Goal: Task Accomplishment & Management: Use online tool/utility

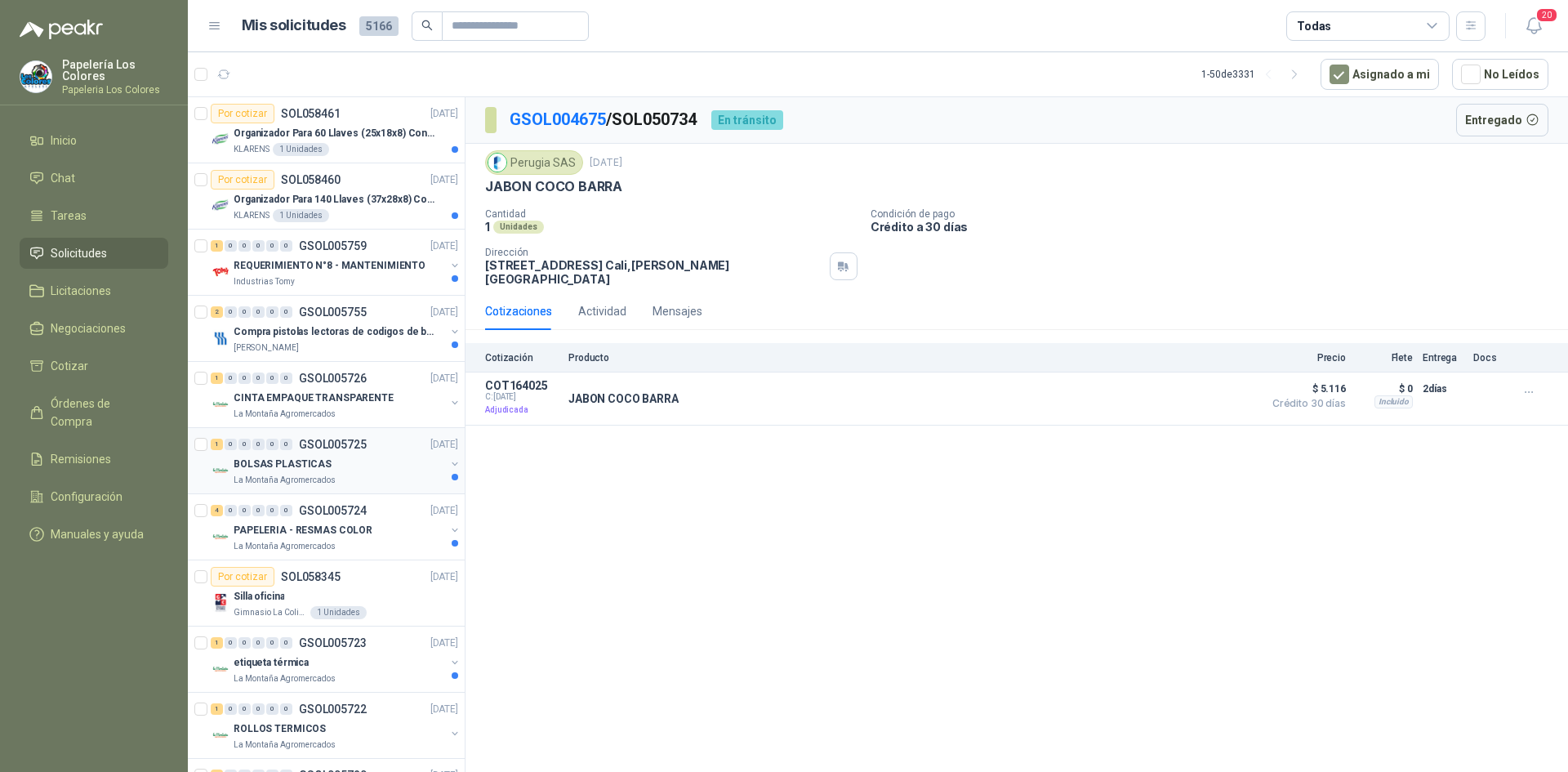
click at [359, 464] on div "BOLSAS PLASTICAS" at bounding box center [339, 464] width 211 height 19
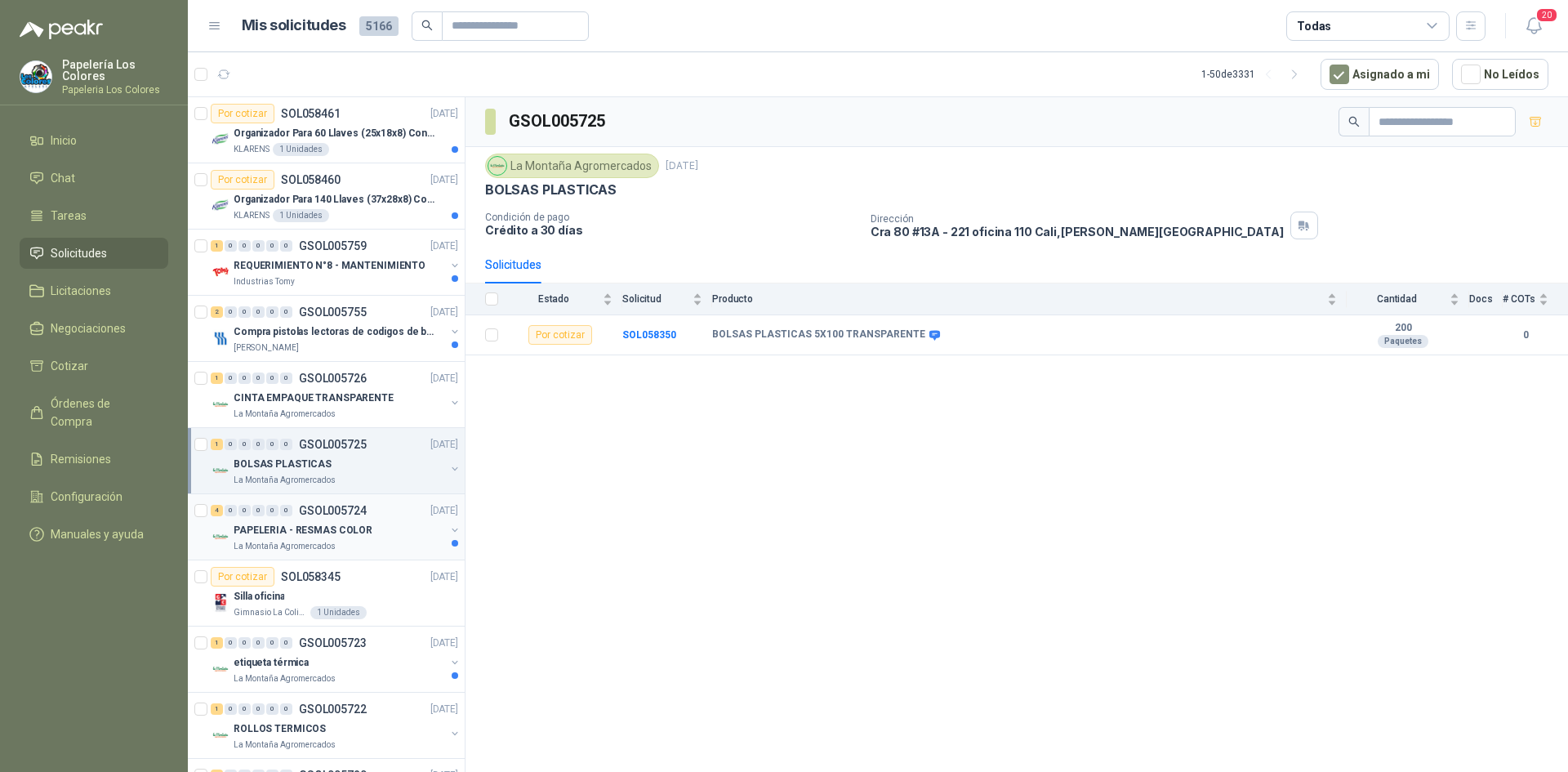
click at [394, 527] on div "PAPELERIA - RESMAS COLOR" at bounding box center [339, 531] width 211 height 19
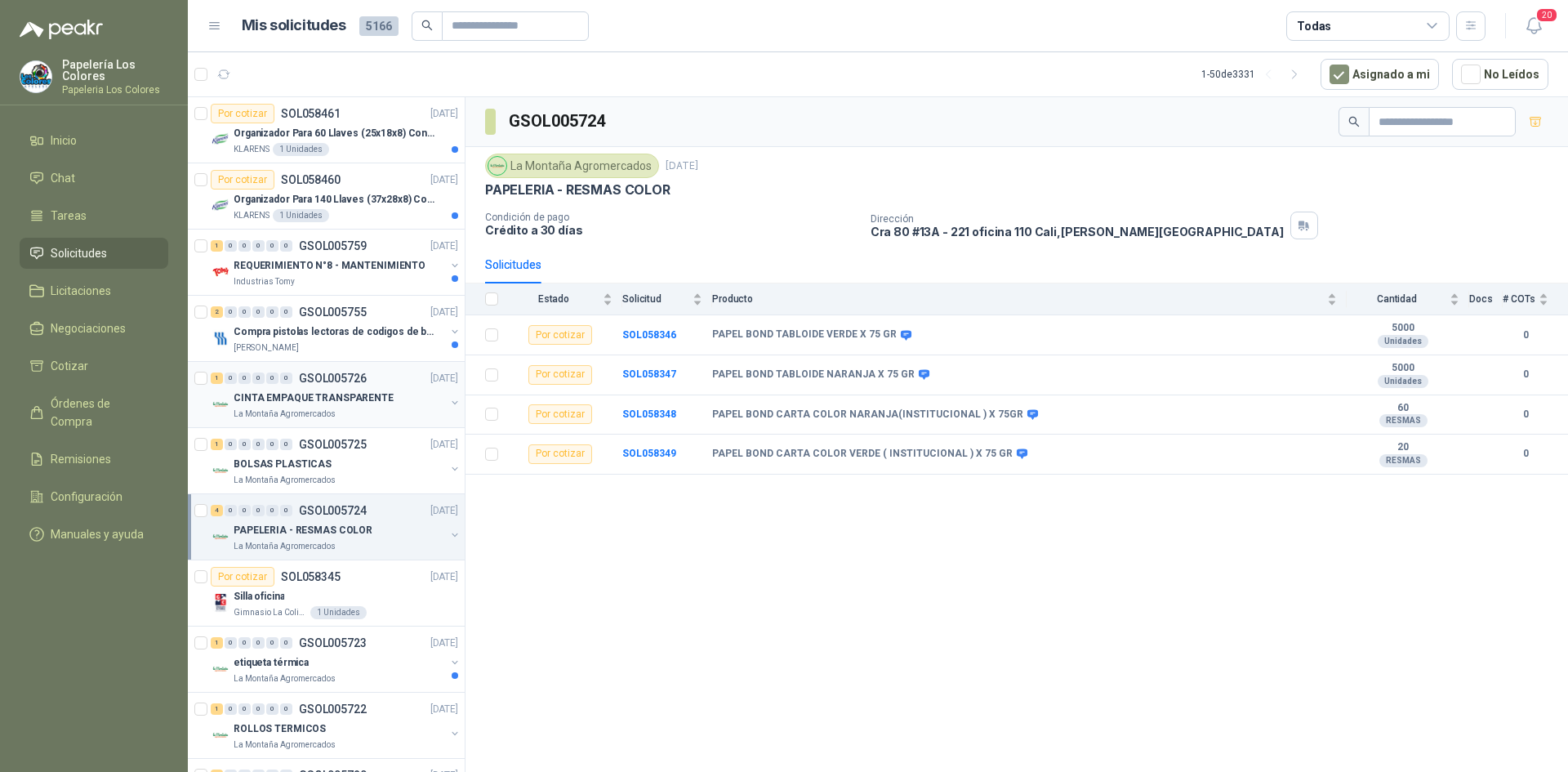
click at [401, 402] on div "CINTA EMPAQUE TRANSPARENTE" at bounding box center [339, 398] width 211 height 19
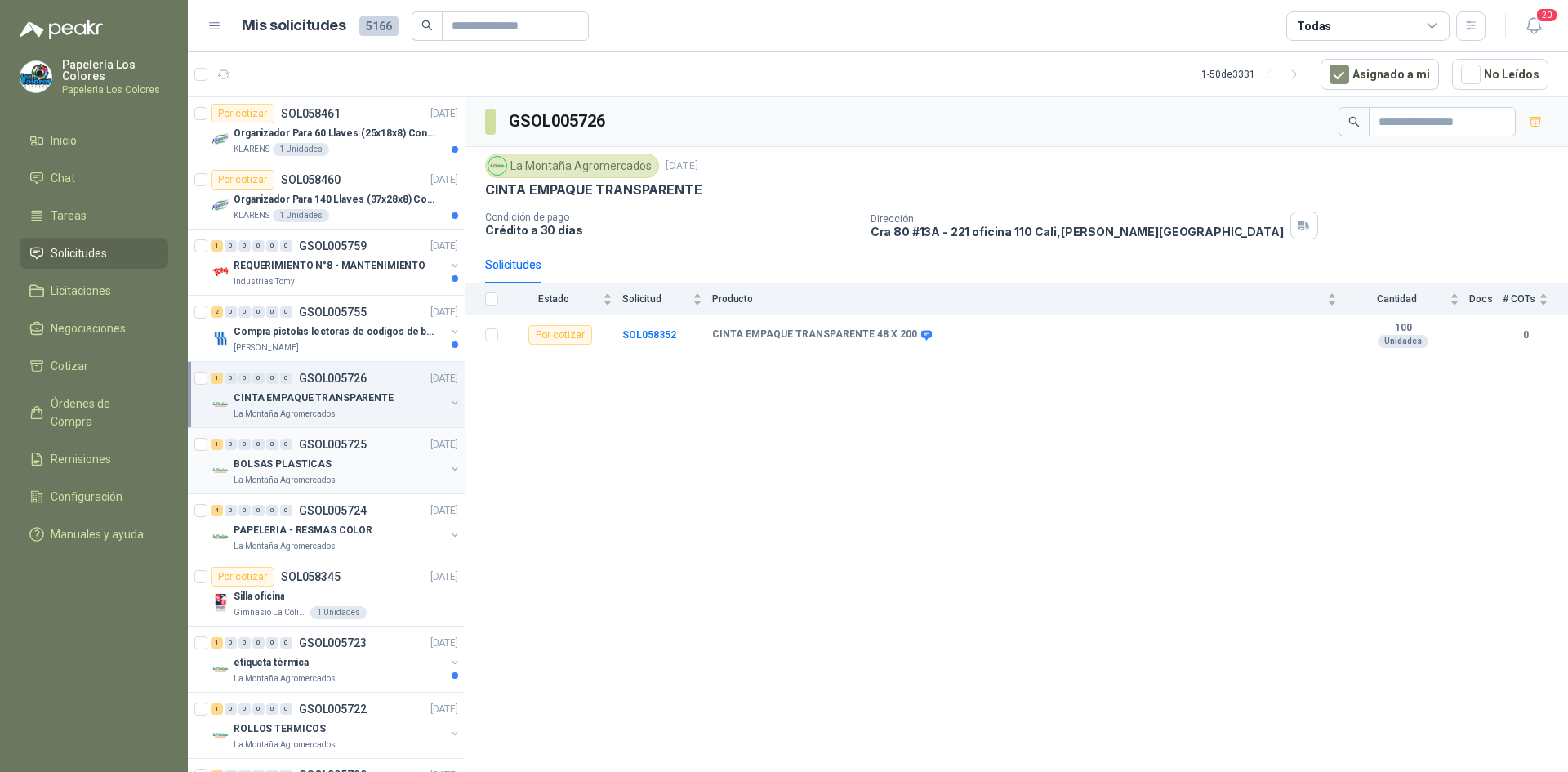
click at [365, 467] on div "BOLSAS PLASTICAS" at bounding box center [339, 464] width 211 height 19
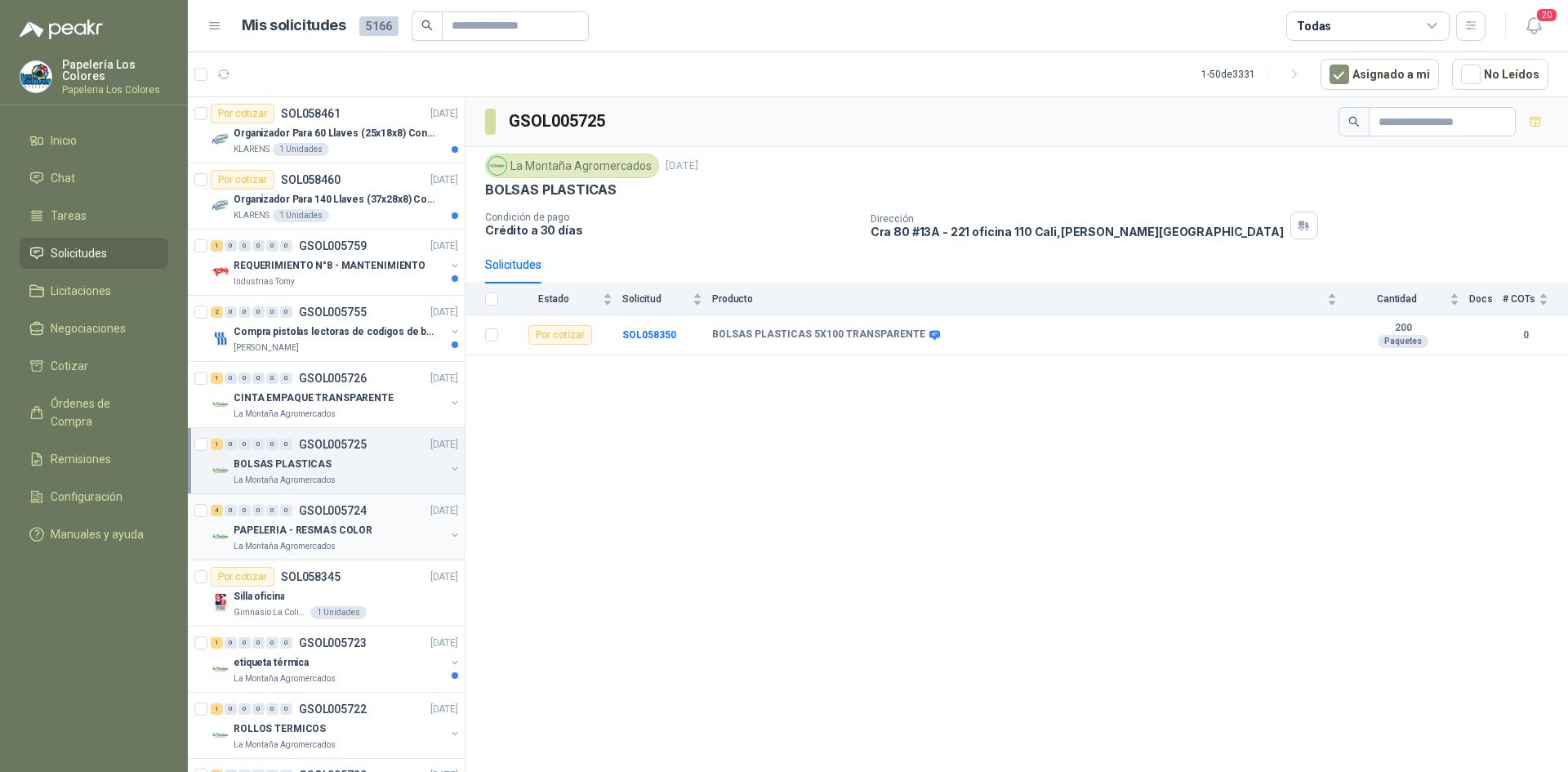
click at [383, 526] on div "PAPELERIA - RESMAS COLOR" at bounding box center [339, 531] width 211 height 19
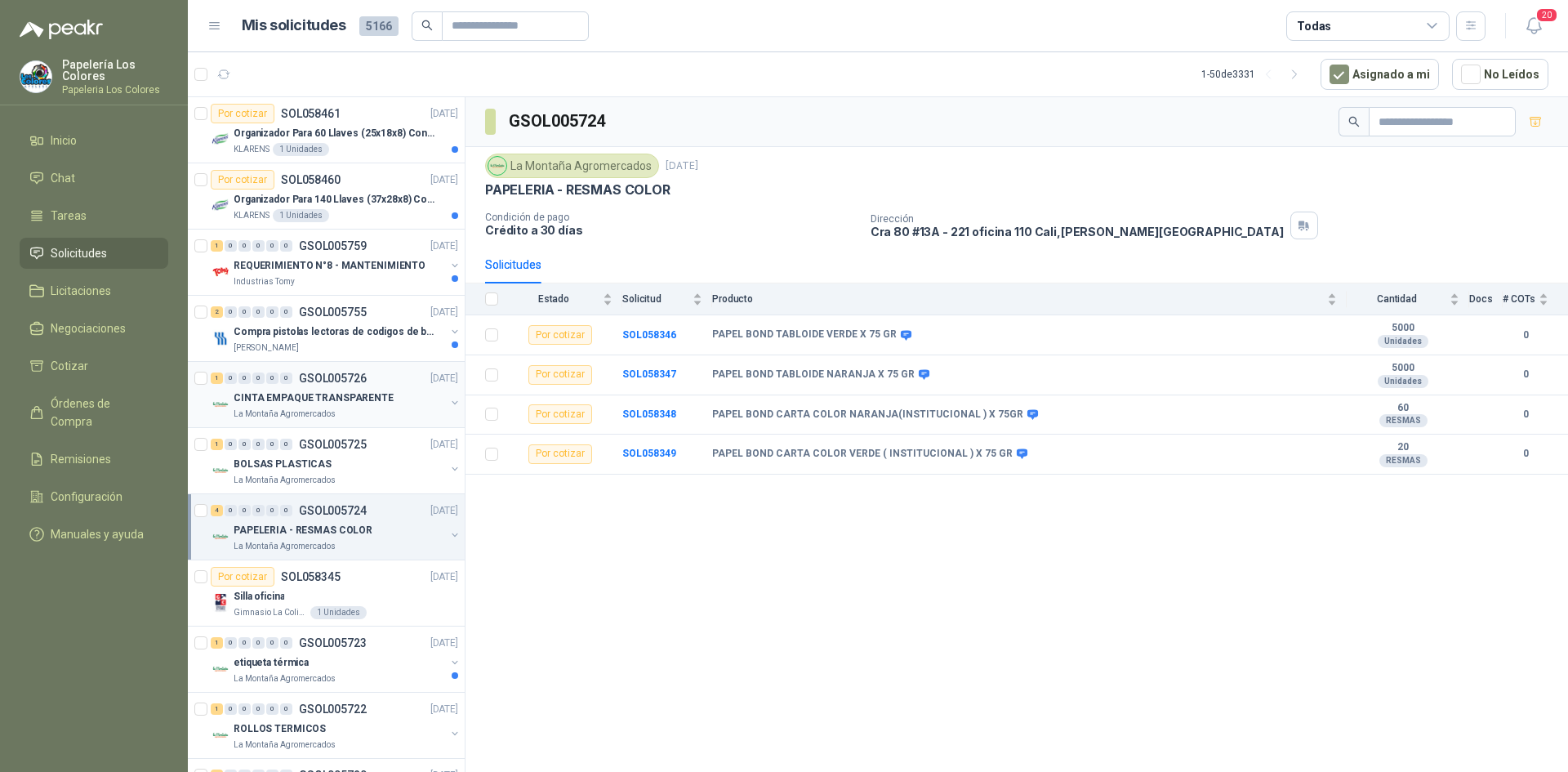
click at [396, 400] on div "CINTA EMPAQUE TRANSPARENTE" at bounding box center [339, 398] width 211 height 19
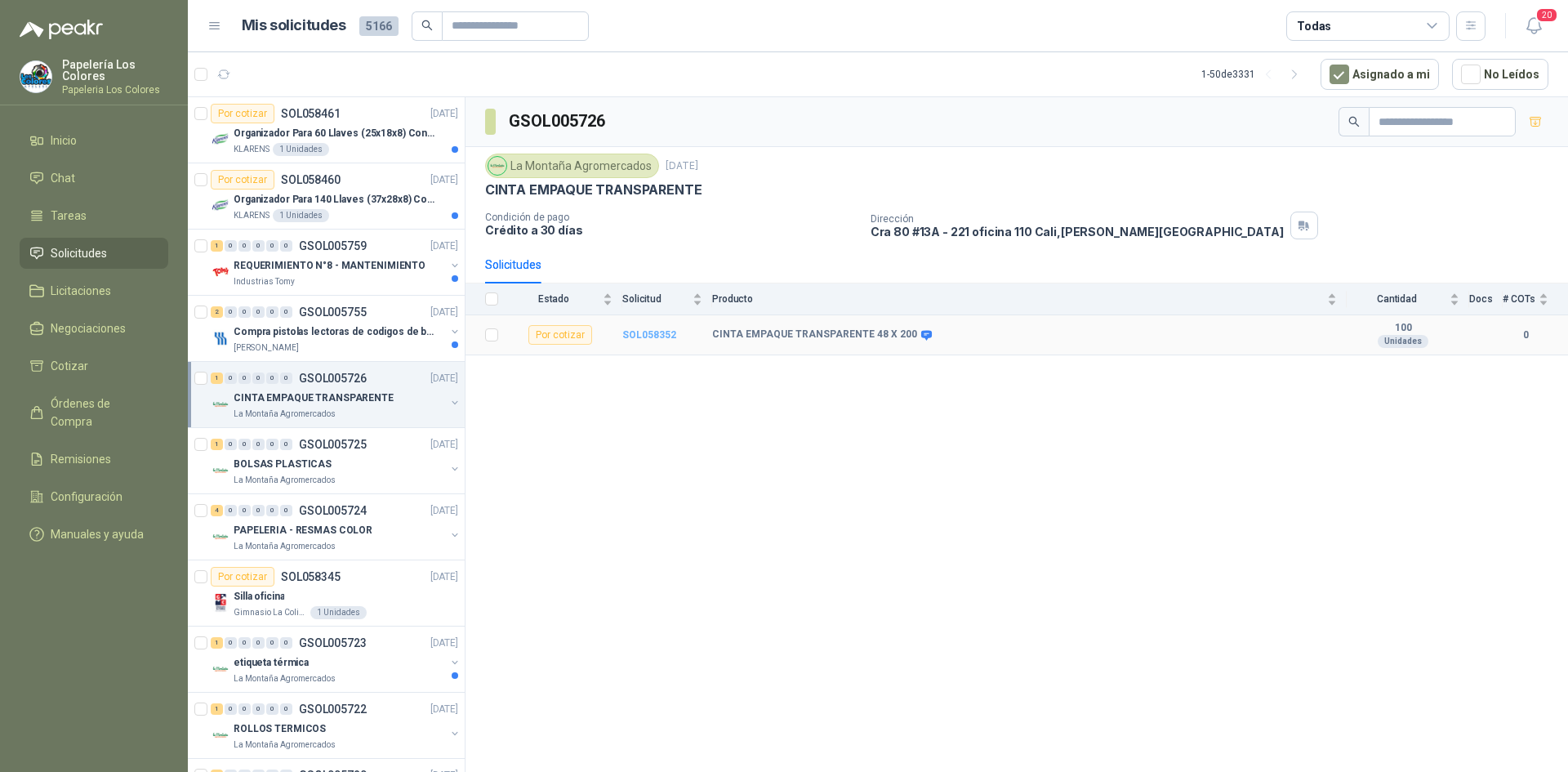
click at [642, 332] on b "SOL058352" at bounding box center [650, 335] width 54 height 12
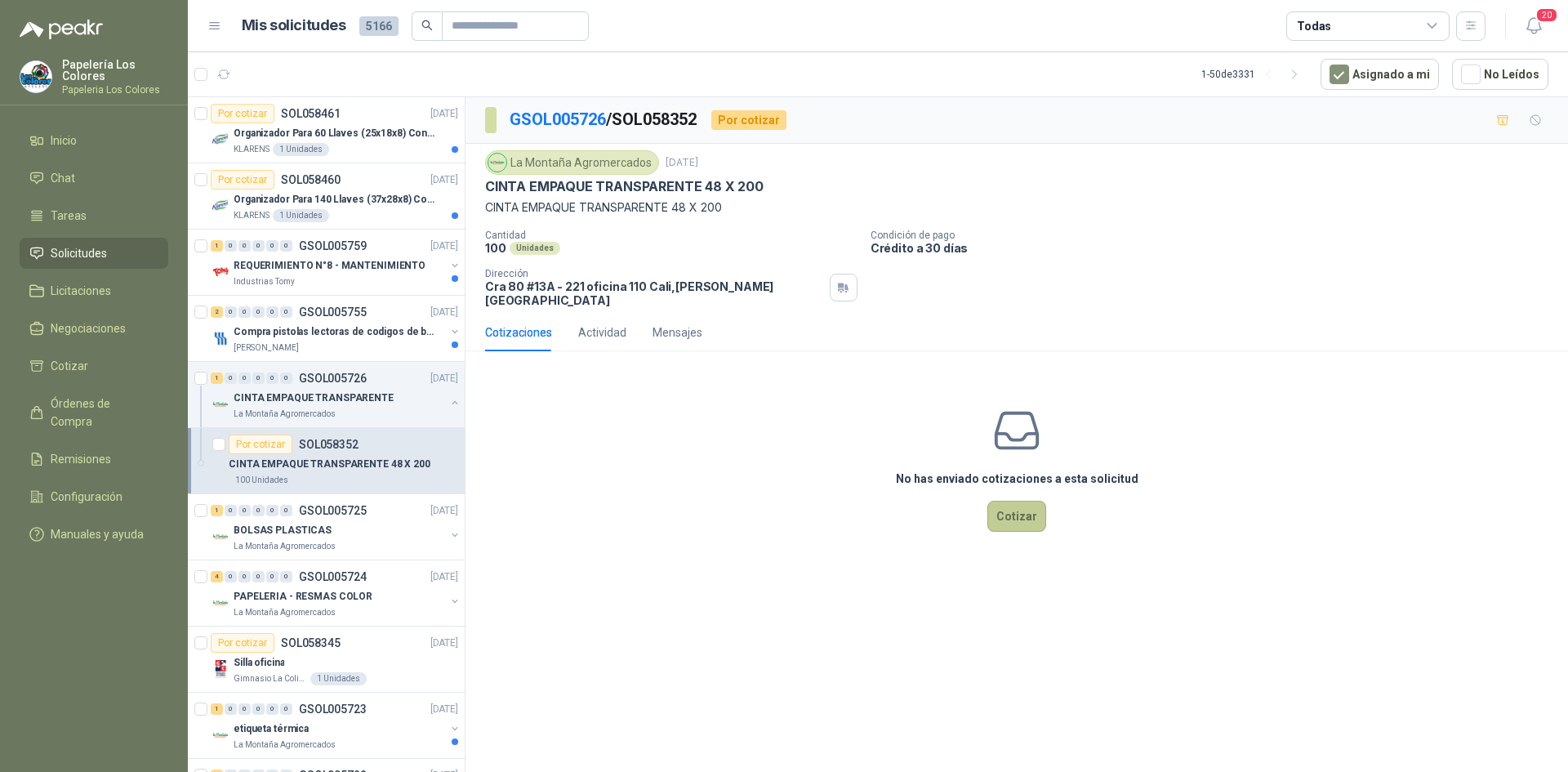
click at [1023, 505] on button "Cotizar" at bounding box center [1016, 516] width 59 height 31
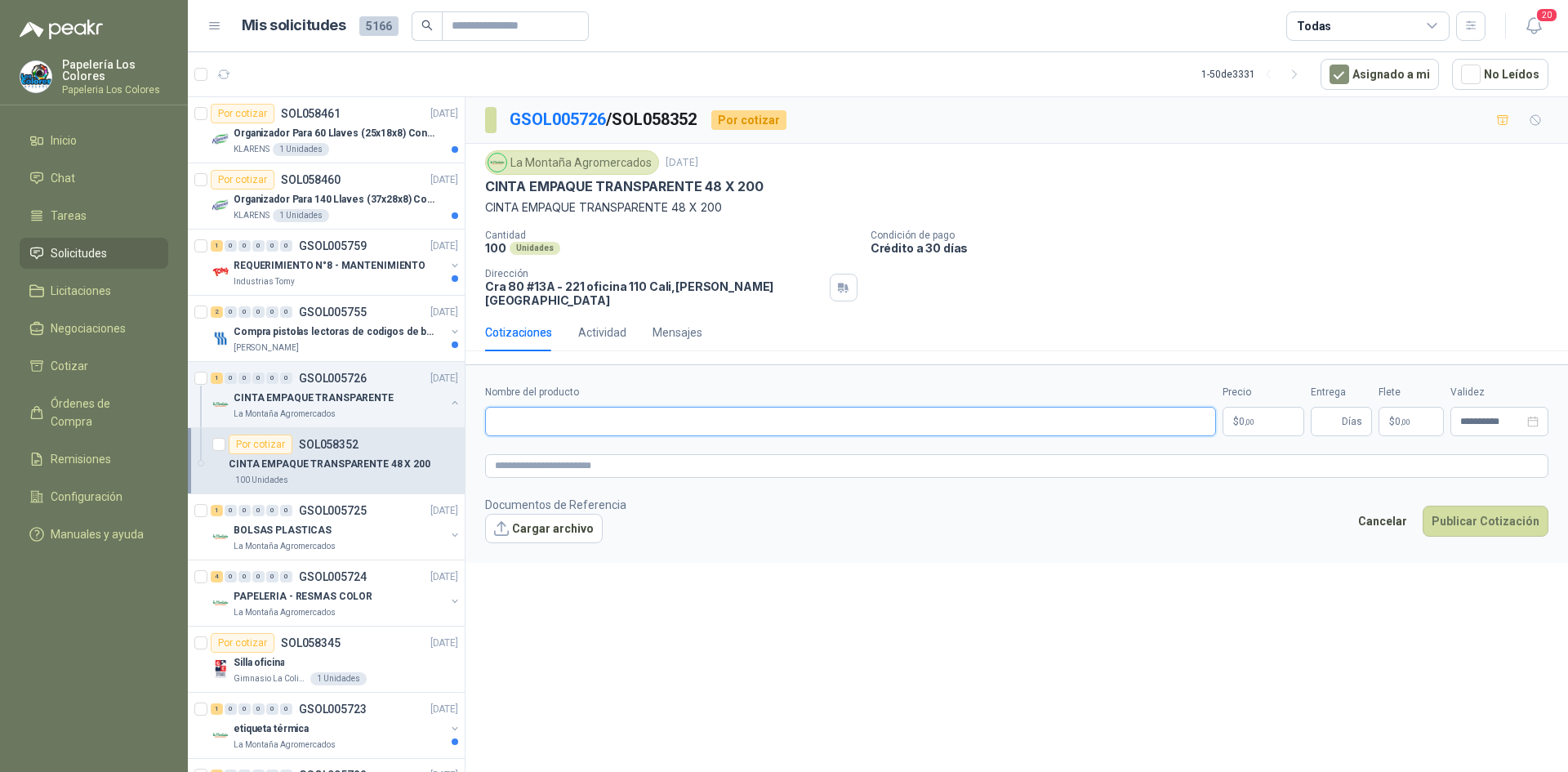
click at [610, 415] on input "Nombre del producto" at bounding box center [850, 421] width 731 height 29
click at [577, 415] on input "Nombre del producto" at bounding box center [850, 421] width 731 height 29
paste input "**********"
type input "**********"
click at [1249, 402] on body "Papelería Los Colores Papeleria Los Colores Inicio Chat Tareas Solicitudes Lici…" at bounding box center [784, 386] width 1568 height 772
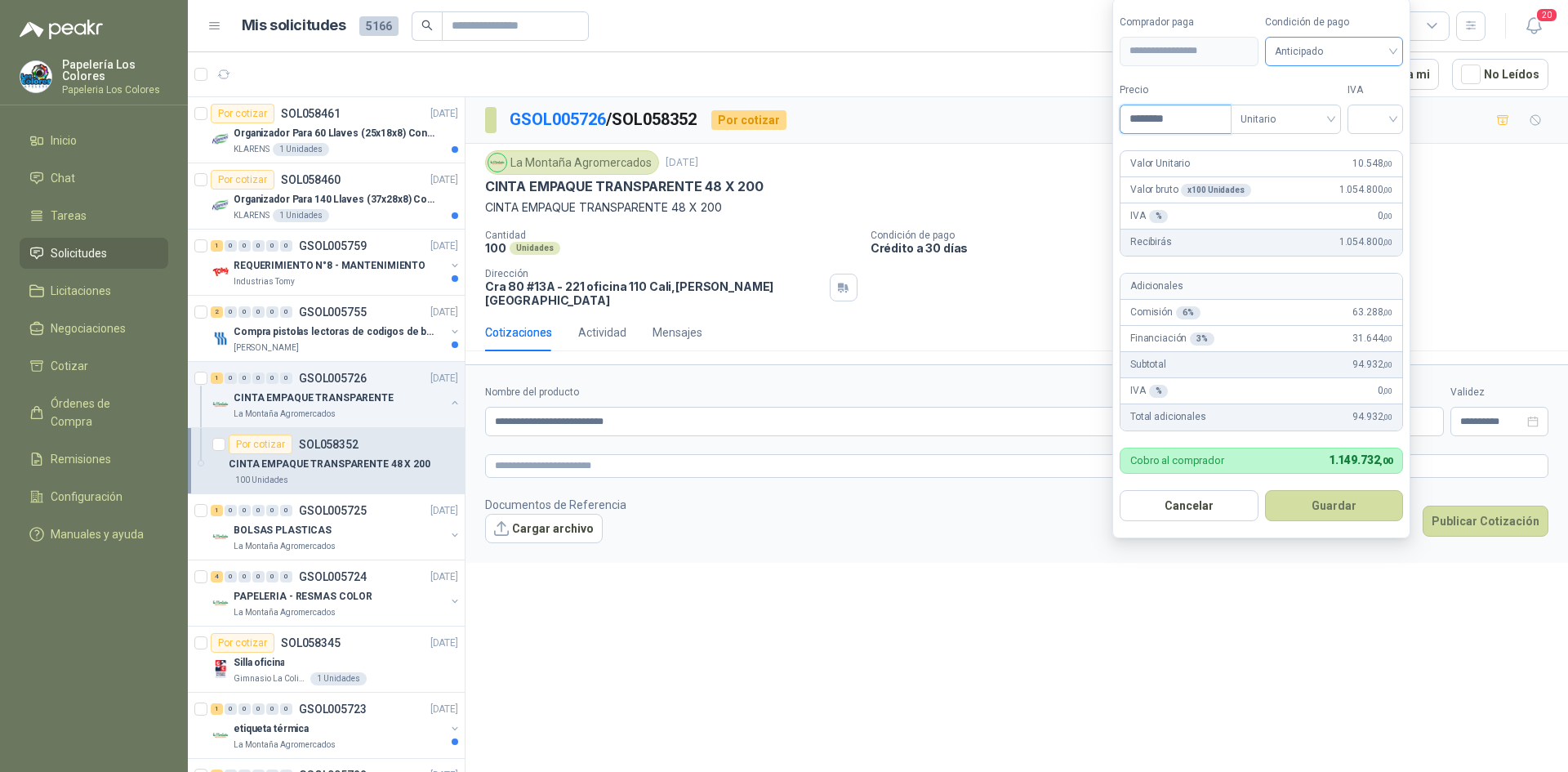
click at [1352, 54] on span "Anticipado" at bounding box center [1334, 50] width 119 height 24
type input "********"
click at [1319, 103] on div "Crédito a 30 días" at bounding box center [1337, 111] width 114 height 18
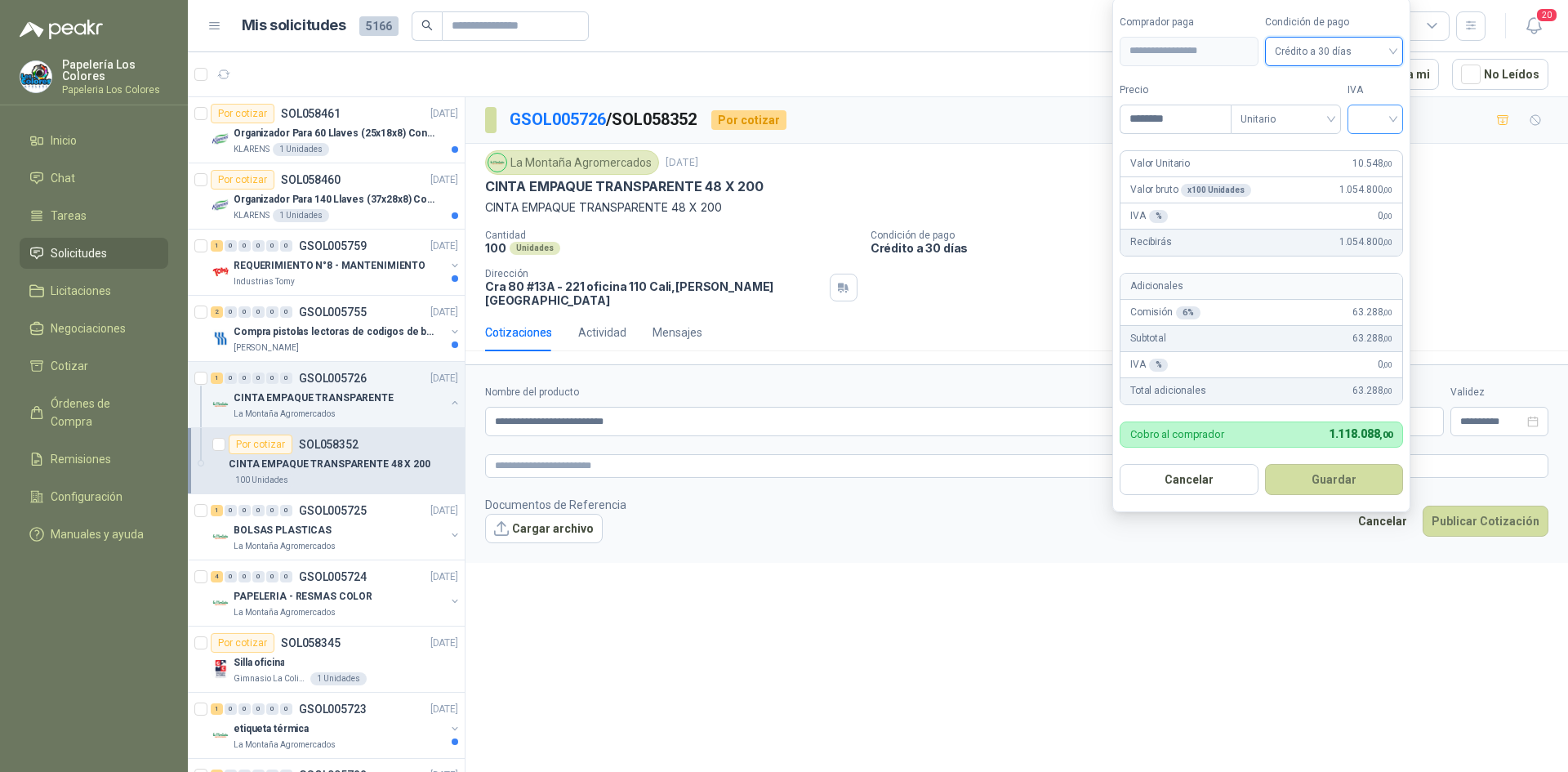
click at [1372, 112] on input "search" at bounding box center [1375, 117] width 36 height 24
click at [1379, 149] on div "19%" at bounding box center [1379, 152] width 30 height 18
click at [1328, 479] on button "Guardar" at bounding box center [1336, 479] width 141 height 31
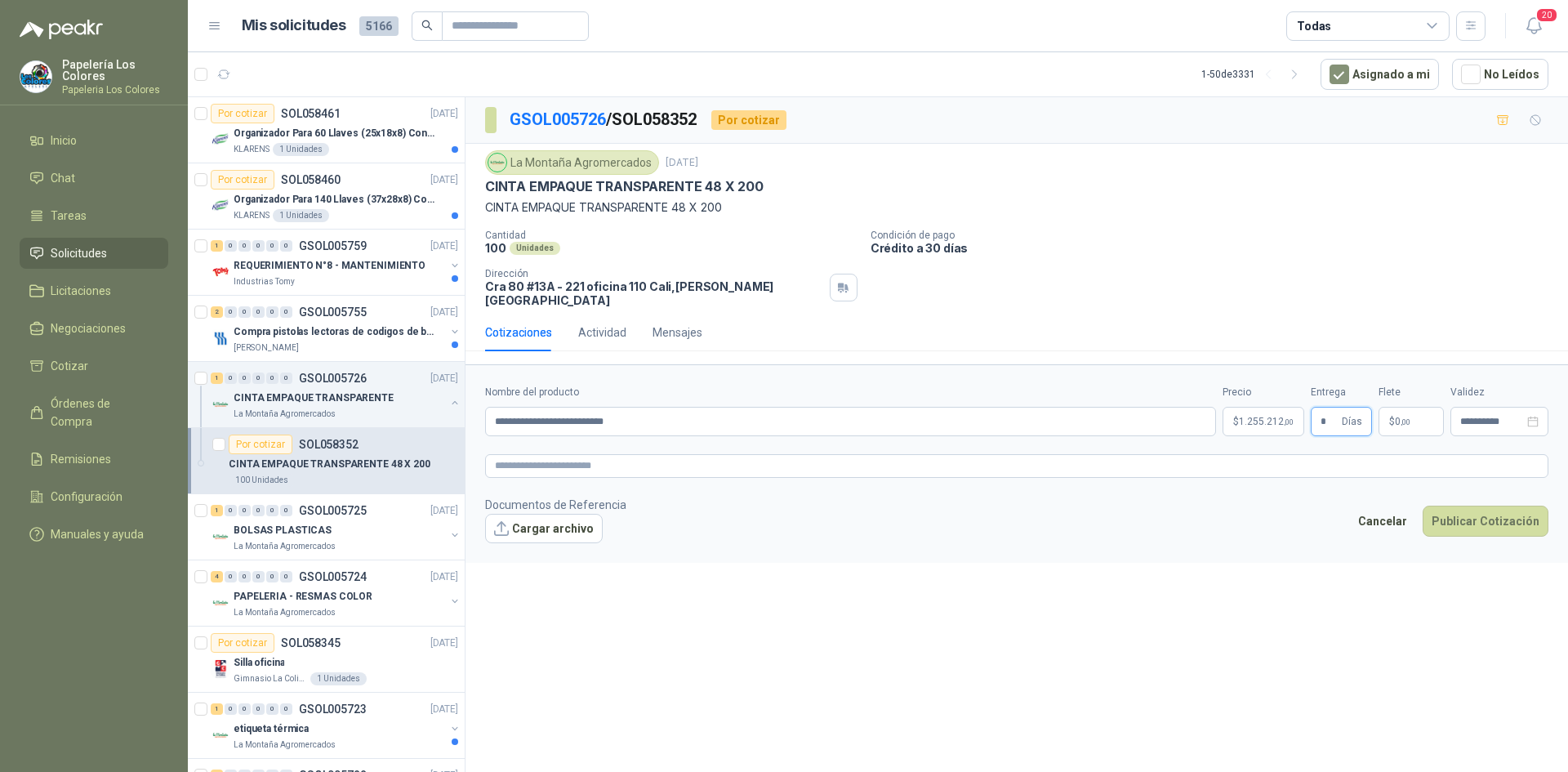
type input "*"
click at [1490, 505] on button "Publicar Cotización" at bounding box center [1486, 521] width 126 height 31
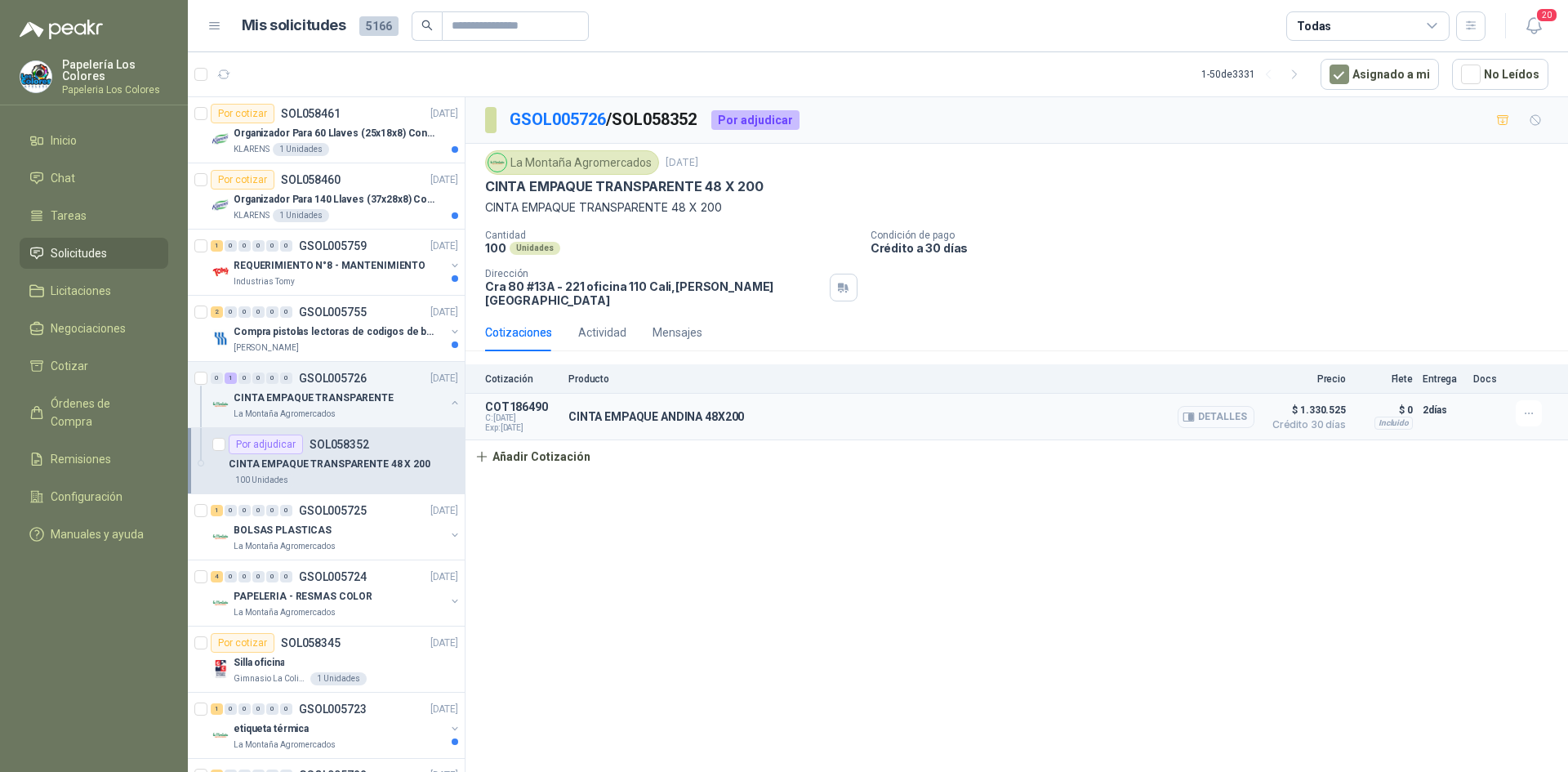
click at [1218, 406] on button "Detalles" at bounding box center [1216, 417] width 77 height 22
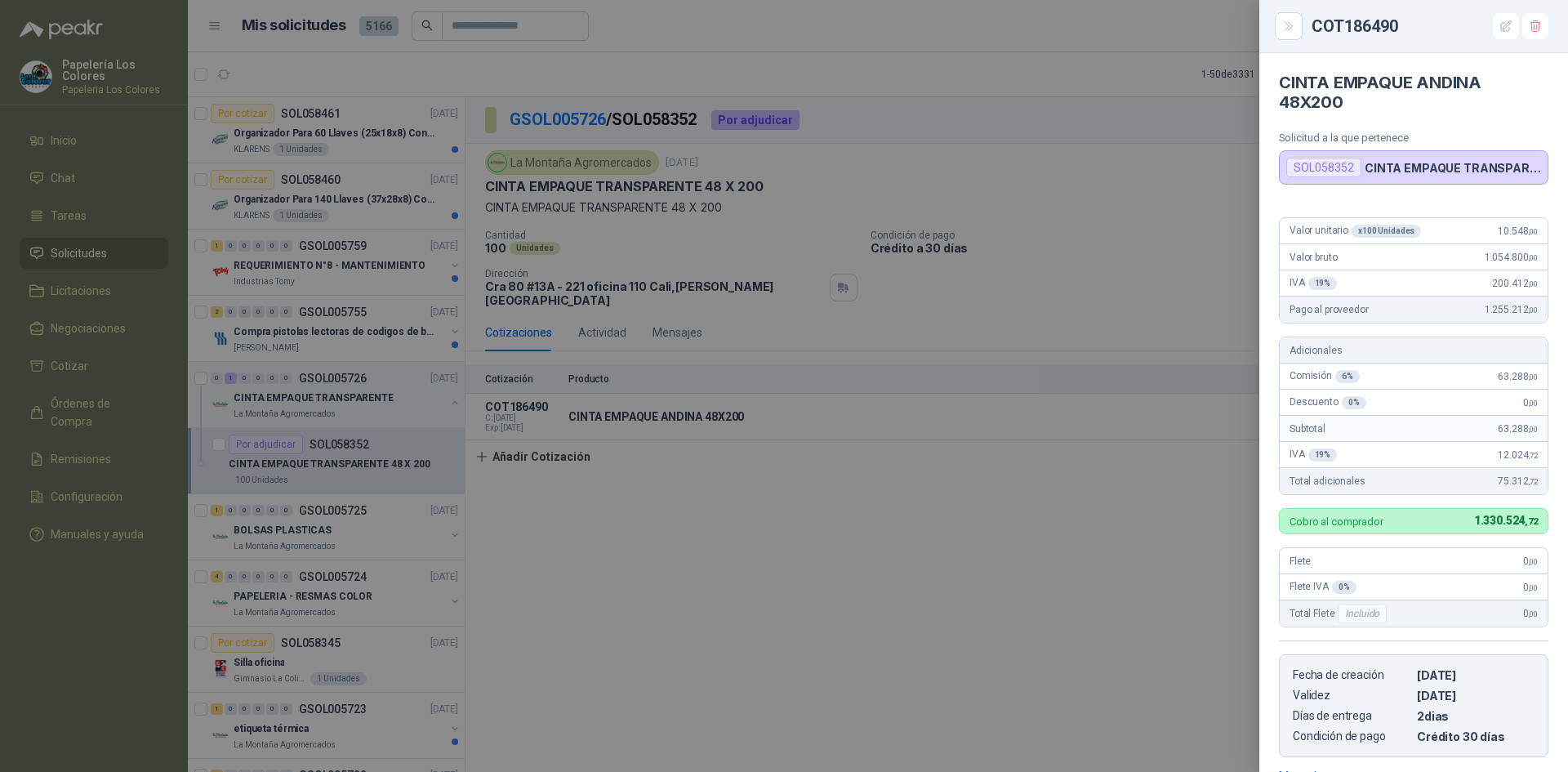
click at [1014, 511] on div at bounding box center [784, 386] width 1568 height 772
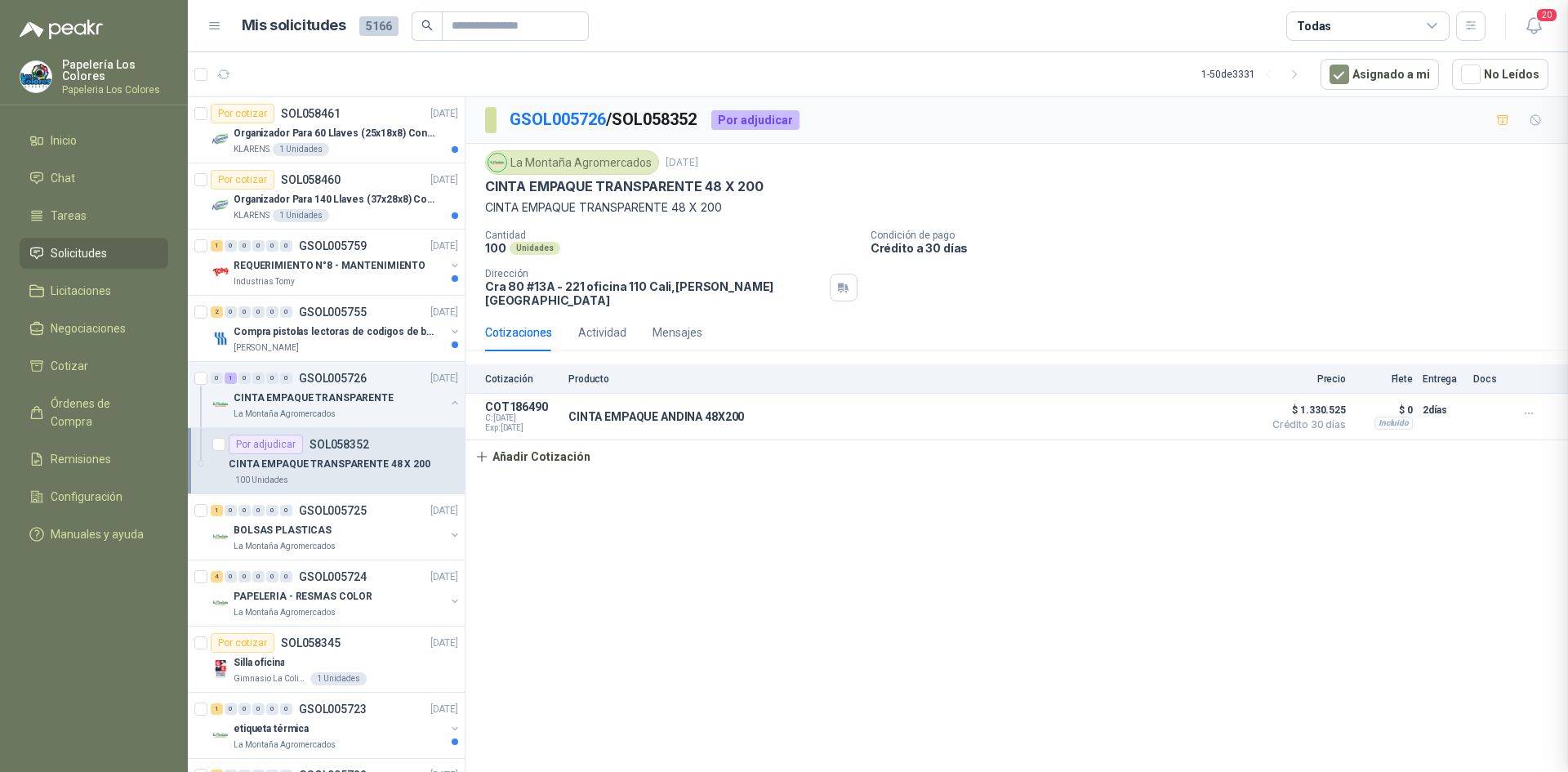
scroll to position [256, 0]
click at [389, 305] on div "2 0 0 0 0 0 GSOL005755 [DATE]" at bounding box center [336, 312] width 251 height 19
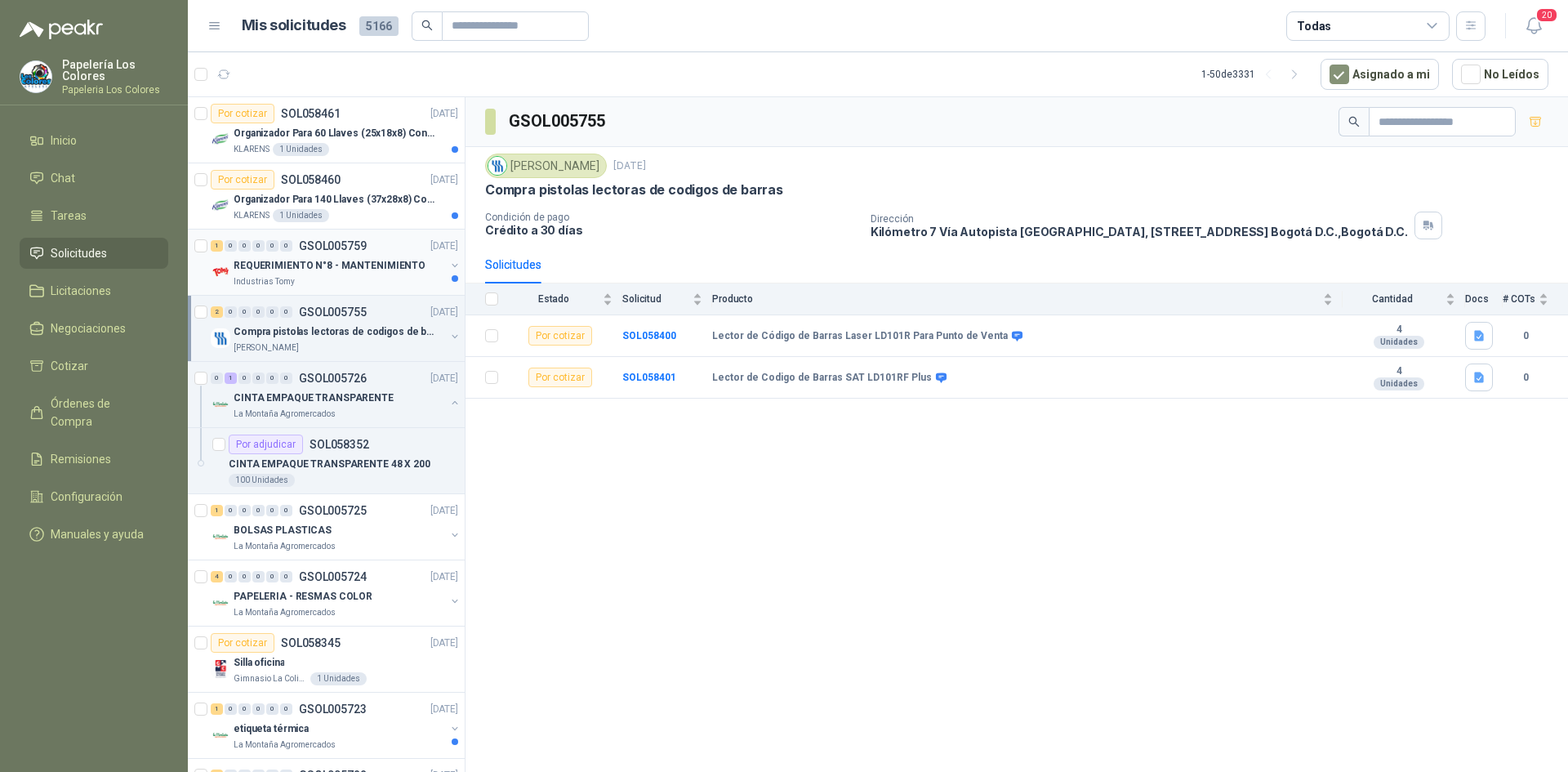
click at [386, 241] on div "1 0 0 0 0 0 GSOL005759 [DATE]" at bounding box center [336, 245] width 251 height 19
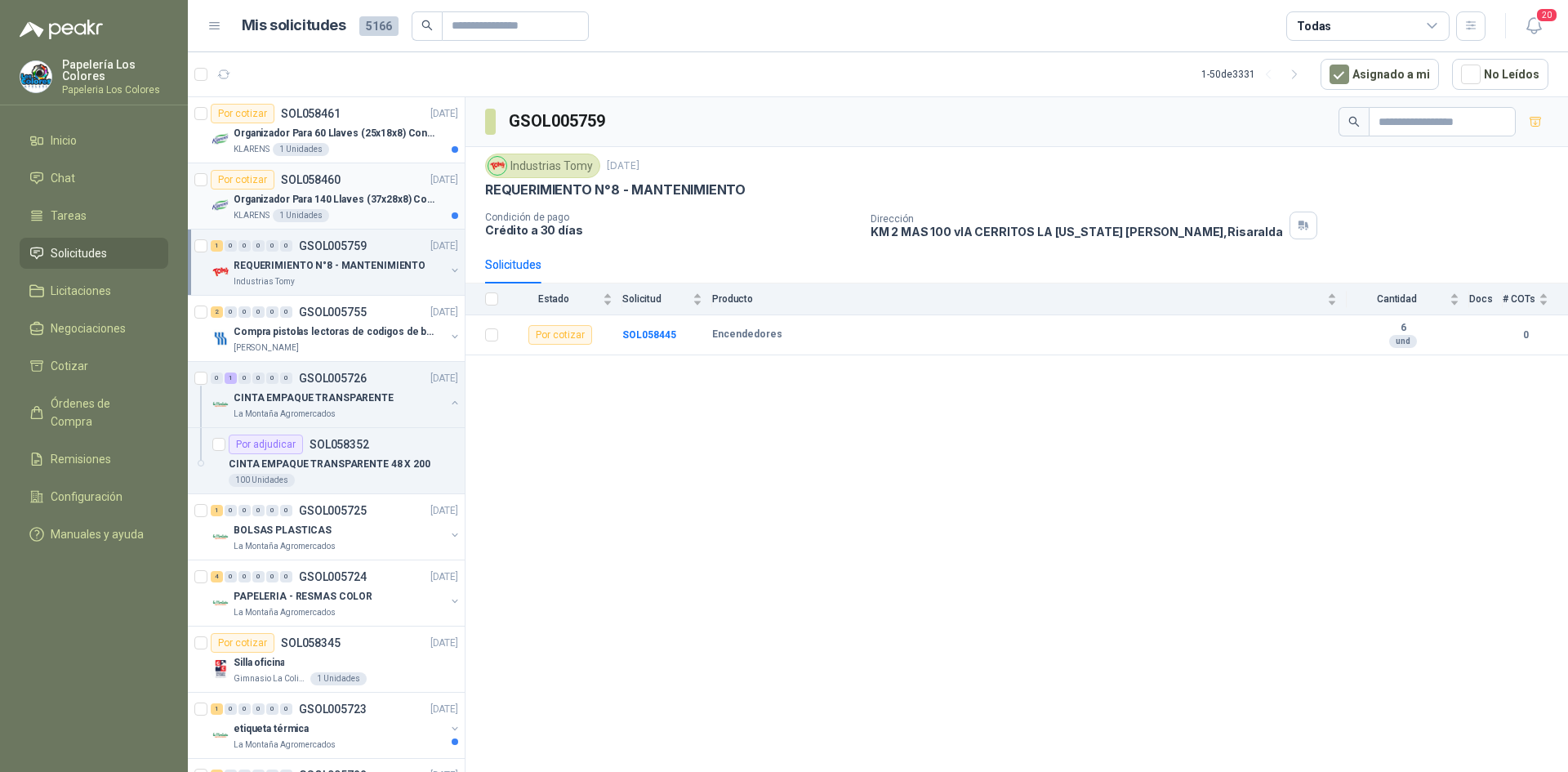
click at [366, 178] on div "Por cotizar SOL058460 [DATE]" at bounding box center [334, 179] width 247 height 19
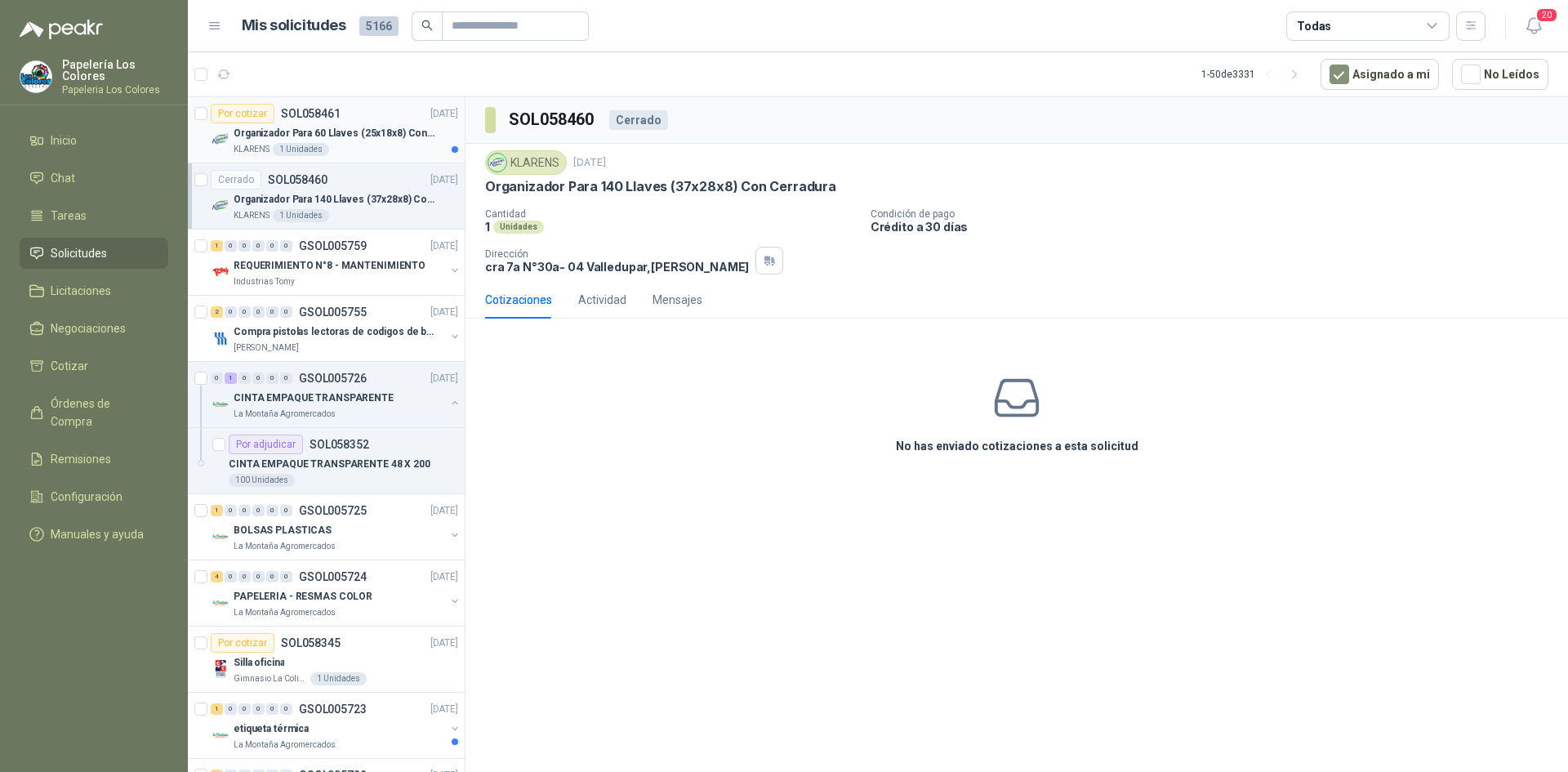
click at [373, 106] on div "Por cotizar SOL058461 [DATE]" at bounding box center [334, 113] width 247 height 19
